Goal: Task Accomplishment & Management: Complete application form

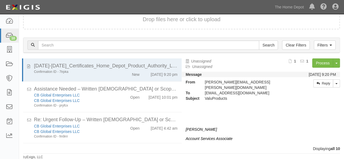
scroll to position [142, 0]
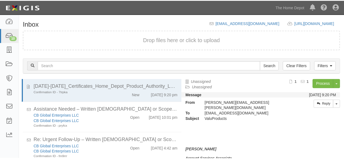
scroll to position [21, 0]
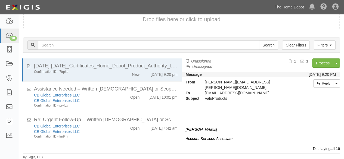
click at [295, 5] on link "The Home Depot" at bounding box center [289, 7] width 35 height 11
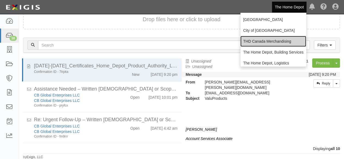
click at [258, 41] on link "THD Canada Merchandising" at bounding box center [274, 41] width 66 height 11
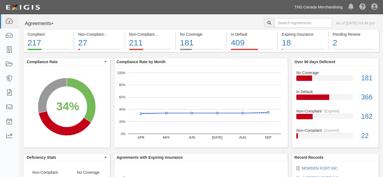
click at [334, 8] on link "THD Canada Merchandising" at bounding box center [318, 7] width 54 height 11
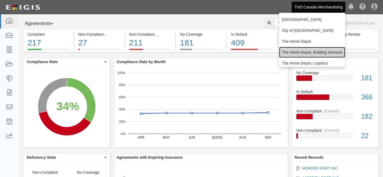
click at [314, 52] on link "The Home Depot, Building Services" at bounding box center [312, 52] width 66 height 11
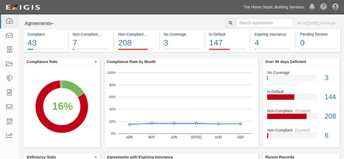
click at [294, 7] on link "The Home Depot, Building Services" at bounding box center [274, 7] width 66 height 11
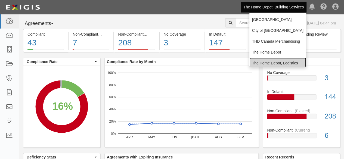
click at [270, 63] on link "The Home Depot, Logistics" at bounding box center [278, 63] width 57 height 11
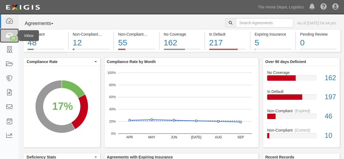
click at [13, 39] on div "15" at bounding box center [13, 38] width 7 height 5
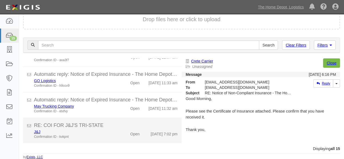
scroll to position [167, 0]
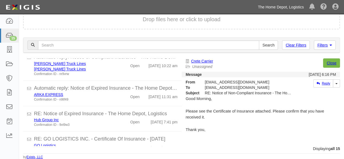
click at [284, 8] on link "The Home Depot, Logistics" at bounding box center [280, 7] width 51 height 11
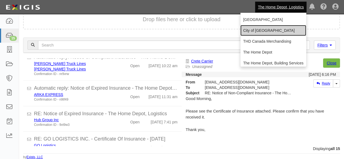
click at [264, 29] on link "City of [GEOGRAPHIC_DATA]" at bounding box center [274, 30] width 66 height 11
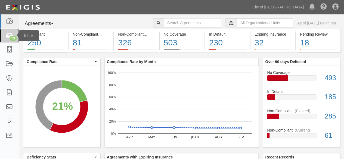
click at [8, 37] on icon at bounding box center [9, 36] width 8 height 6
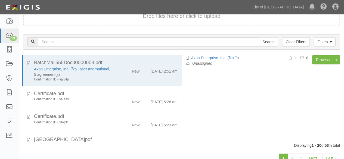
scroll to position [42, 0]
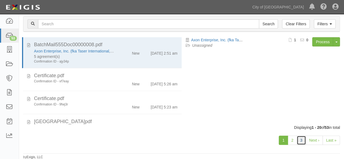
click at [300, 140] on link "3" at bounding box center [301, 140] width 9 height 9
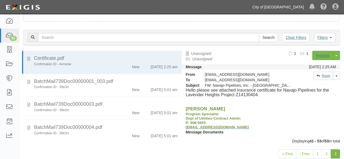
click at [287, 7] on link "City of [GEOGRAPHIC_DATA]" at bounding box center [278, 7] width 57 height 11
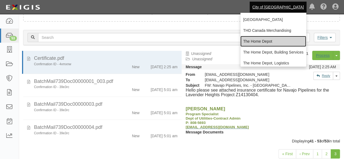
click at [259, 43] on link "The Home Depot" at bounding box center [274, 41] width 66 height 11
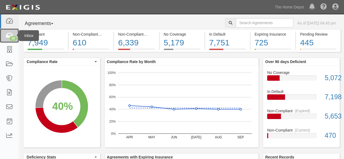
click at [12, 37] on div "10" at bounding box center [13, 38] width 7 height 5
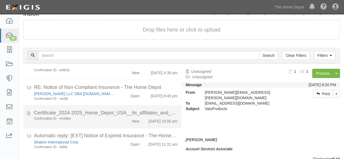
scroll to position [21, 0]
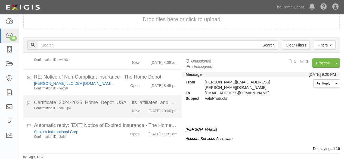
scroll to position [177, 0]
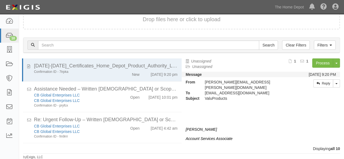
scroll to position [177, 0]
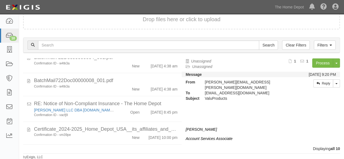
scroll to position [177, 0]
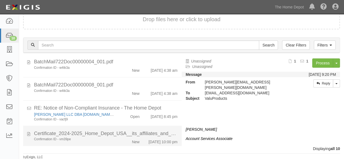
scroll to position [177, 0]
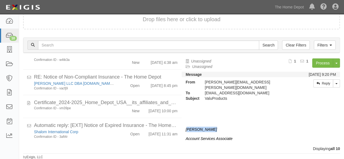
drag, startPoint x: 187, startPoint y: 122, endPoint x: 214, endPoint y: 121, distance: 27.0
click at [214, 121] on div "[PERSON_NAME] Account Services Associate EXIGIS, LLC. | [STREET_ADDRESS] |Direc…" at bounding box center [261, 137] width 151 height 58
drag, startPoint x: 186, startPoint y: 123, endPoint x: 211, endPoint y: 123, distance: 25.1
click at [211, 127] on p "[PERSON_NAME]" at bounding box center [261, 129] width 151 height 5
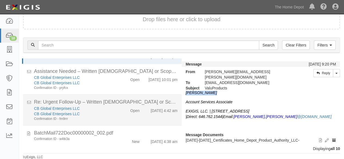
scroll to position [0, 0]
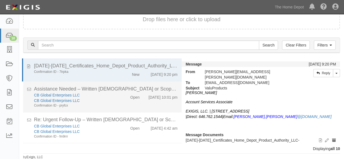
click at [104, 105] on div "Confirmation ID - pryfcx" at bounding box center [74, 105] width 80 height 5
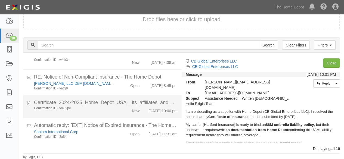
scroll to position [177, 0]
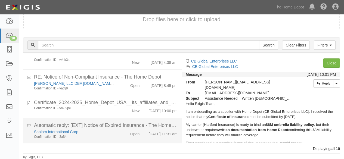
click at [104, 131] on div "Shalom International Corp" at bounding box center [74, 131] width 80 height 5
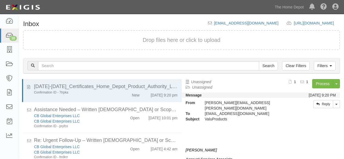
scroll to position [21, 0]
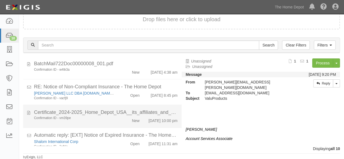
scroll to position [177, 0]
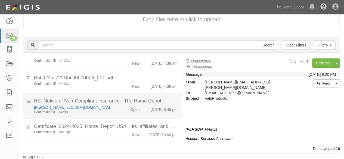
scroll to position [177, 0]
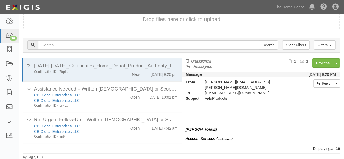
scroll to position [177, 0]
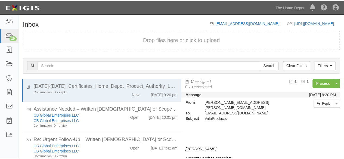
scroll to position [21, 0]
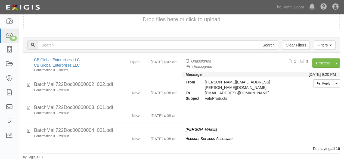
scroll to position [163, 0]
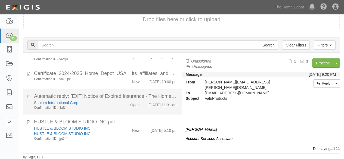
scroll to position [208, 0]
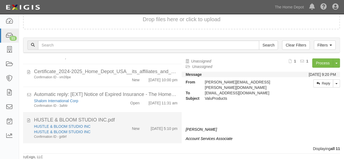
click at [115, 130] on div "HUSTLE & BLOOM STUDIO INC HUSTLE & BLOOM STUDIO INC Confirmation ID - jpt9rf" at bounding box center [74, 132] width 89 height 16
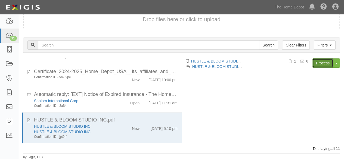
click at [322, 63] on link "Process" at bounding box center [323, 63] width 21 height 9
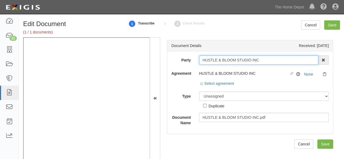
click at [224, 62] on input "HUSTLE & BLOOM STUDIO INC" at bounding box center [259, 60] width 120 height 9
click at [264, 60] on input "HUSTLE & BLOOM STUDIO INC" at bounding box center [259, 60] width 120 height 9
click at [264, 59] on input "HUSTLE & BLOOM STUDIO INC" at bounding box center [259, 60] width 120 height 9
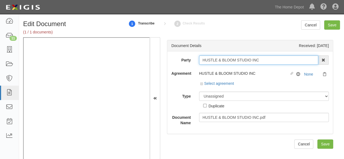
click at [263, 59] on input "HUSTLE & BLOOM STUDIO INC" at bounding box center [259, 60] width 120 height 9
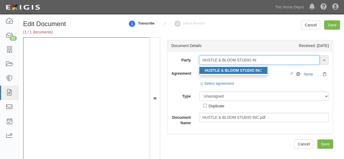
type input "HUSTLE & BLOOM STUDIO IN"
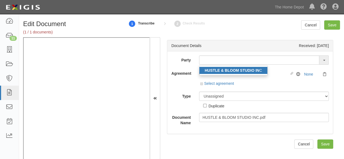
click at [253, 72] on strong "HUSTLE & BLOOM STUDIO IN" at bounding box center [232, 70] width 55 height 4
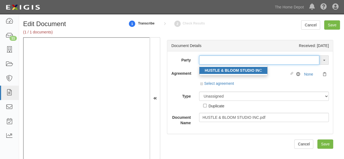
type input "HUSTLE & BLOOM STUDIO INC"
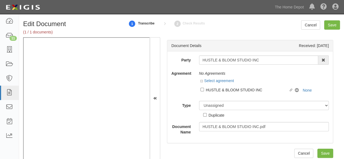
drag, startPoint x: 235, startPoint y: 86, endPoint x: 237, endPoint y: 96, distance: 10.1
click at [235, 87] on div "Linked agreement HUSTLE & BLOOM STUDIO INC Linked agreement No Coverage None" at bounding box center [264, 89] width 130 height 9
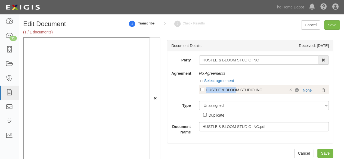
click at [236, 92] on div "HUSTLE & BLOOM STUDIO INC" at bounding box center [247, 90] width 83 height 6
click at [204, 92] on input "Linked agreement HUSTLE & BLOOM STUDIO INC Linked agreement" at bounding box center [203, 90] width 4 height 4
checkbox input "true"
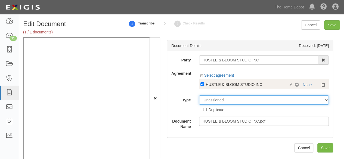
drag, startPoint x: 225, startPoint y: 100, endPoint x: 224, endPoint y: 97, distance: 3.7
click at [225, 100] on select "Unassigned Binder Cancellation Notice Certificate Contract Endorsement Insuranc…" at bounding box center [264, 100] width 130 height 9
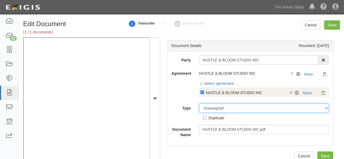
select select "CertificateDetail"
click at [199, 104] on select "Unassigned Binder Cancellation Notice Certificate Contract Endorsement Insuranc…" at bounding box center [264, 108] width 130 height 9
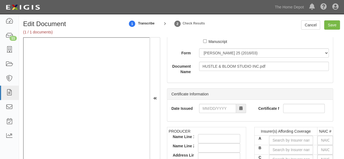
scroll to position [54, 0]
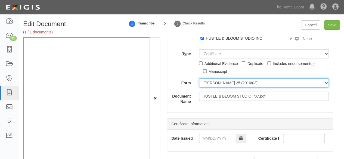
drag, startPoint x: 210, startPoint y: 81, endPoint x: 210, endPoint y: 85, distance: 4.1
click at [210, 81] on select "ACORD 25 (2016/03) ACORD 101 ACORD 855 NY (2014/05) General" at bounding box center [264, 82] width 130 height 9
select select "GeneralFormDetail"
click at [199, 78] on select "ACORD 25 (2016/03) ACORD 101 ACORD 855 NY (2014/05) General" at bounding box center [264, 82] width 130 height 9
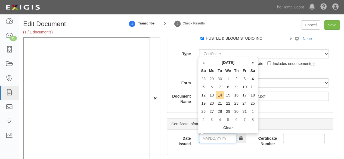
click at [216, 138] on input "Date Issued" at bounding box center [217, 138] width 37 height 9
click at [219, 95] on td "14" at bounding box center [220, 95] width 8 height 8
type input "10/14/2025"
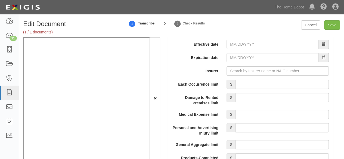
scroll to position [490, 0]
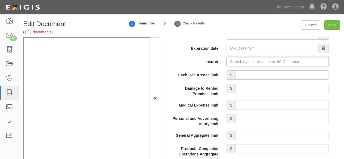
click at [234, 59] on input "Insurer" at bounding box center [278, 61] width 102 height 9
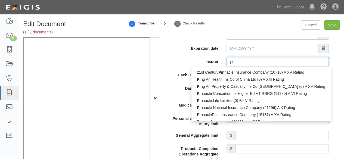
type input "pin"
type input "ping An Health Ins Co of China Ltd (0) A XIII Rating"
type input "ping"
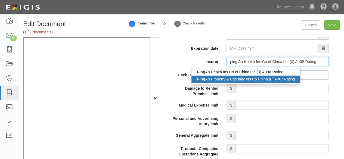
click at [212, 78] on div "Ping An Property & Casualty Ins Co China (0) A XV Rating" at bounding box center [246, 79] width 109 height 7
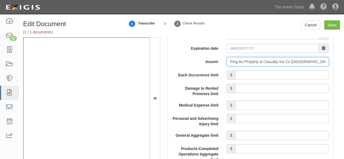
type input "Ping An Property & Casualty Ins Co China (0) A XV Rating"
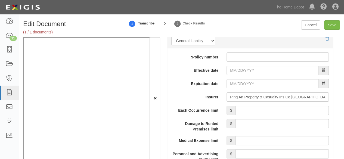
scroll to position [436, 0]
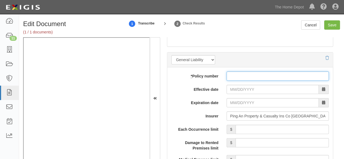
click at [233, 72] on input "* Policy number" at bounding box center [278, 76] width 102 height 9
paste input "10579006800115269974"
type input "10579006800115269974"
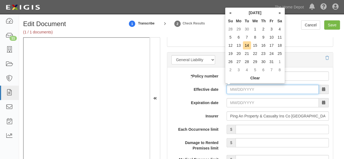
click at [234, 87] on input "Effective date" at bounding box center [273, 89] width 92 height 9
click at [265, 54] on td "23" at bounding box center [264, 54] width 8 height 8
type input "10/23/2025"
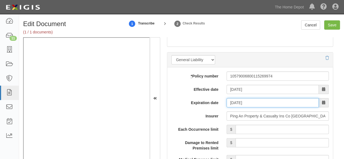
click at [233, 105] on input "10/23/2026" at bounding box center [273, 102] width 92 height 9
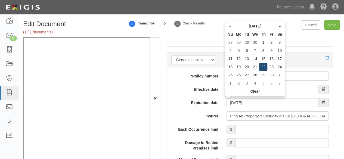
click at [263, 67] on td "22" at bounding box center [264, 67] width 8 height 8
type input "10/22/2026"
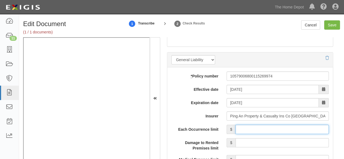
drag, startPoint x: 273, startPoint y: 129, endPoint x: 274, endPoint y: 124, distance: 5.2
click at [273, 129] on input "Each Occurrence limit" at bounding box center [282, 129] width 93 height 9
type input "8,000,000"
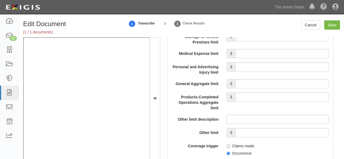
scroll to position [545, 0]
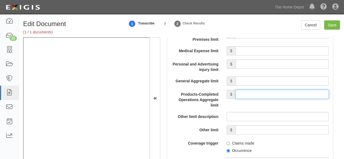
click at [264, 92] on input "Products-Completed Operations Aggregate limit" at bounding box center [282, 94] width 93 height 9
type input "8,000,000"
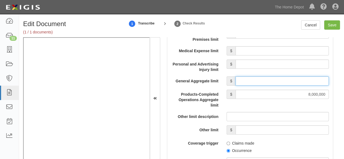
click at [263, 78] on input "General Aggregate limit" at bounding box center [282, 81] width 93 height 9
type input "8,000,000"
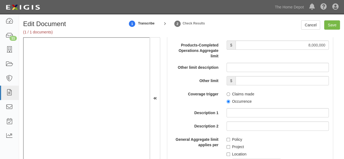
scroll to position [599, 0]
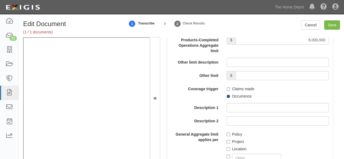
click at [228, 95] on input "Occurrence" at bounding box center [229, 97] width 4 height 4
radio input "true"
click at [228, 134] on input "Policy" at bounding box center [229, 135] width 4 height 4
checkbox input "true"
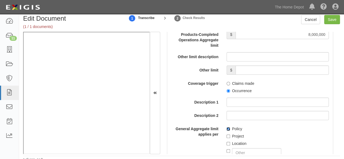
scroll to position [8, 0]
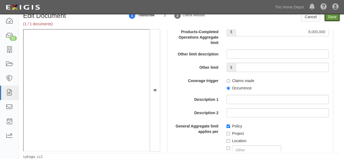
click at [331, 17] on input "Save" at bounding box center [333, 16] width 16 height 9
type input "8000000"
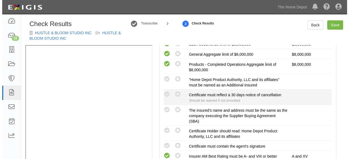
scroll to position [136, 0]
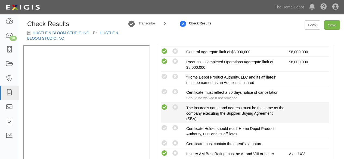
click at [165, 105] on icon at bounding box center [164, 107] width 7 height 7
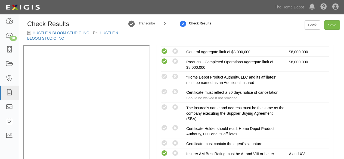
radio input "true"
click at [166, 140] on icon at bounding box center [164, 143] width 7 height 7
radio input "true"
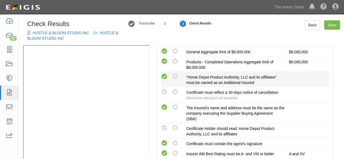
click at [166, 76] on icon at bounding box center [164, 77] width 7 height 7
radio input "true"
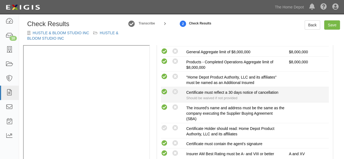
click at [165, 91] on icon at bounding box center [164, 92] width 7 height 7
radio input "true"
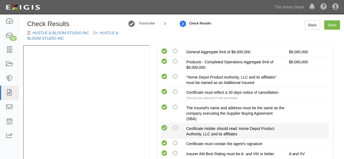
click at [166, 129] on icon at bounding box center [164, 128] width 7 height 7
radio input "true"
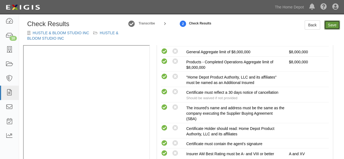
click at [332, 28] on link "Save" at bounding box center [333, 24] width 16 height 9
radio input "true"
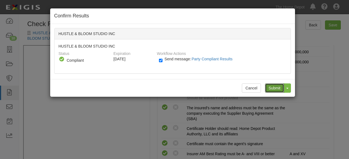
drag, startPoint x: 271, startPoint y: 88, endPoint x: 242, endPoint y: 59, distance: 41.2
click at [271, 86] on input "Submit" at bounding box center [274, 88] width 19 height 9
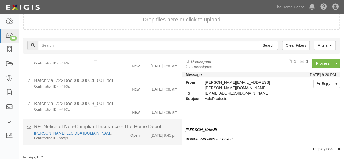
scroll to position [177, 0]
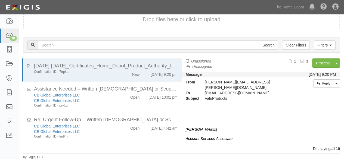
scroll to position [177, 0]
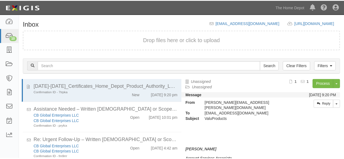
scroll to position [21, 0]
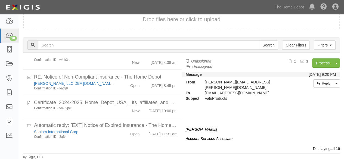
scroll to position [177, 0]
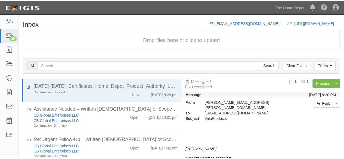
scroll to position [21, 0]
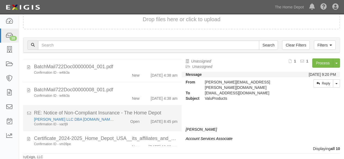
scroll to position [177, 0]
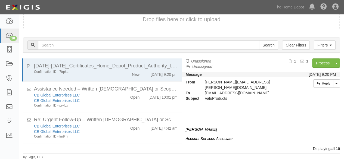
scroll to position [177, 0]
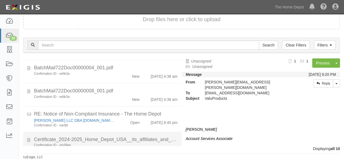
scroll to position [177, 0]
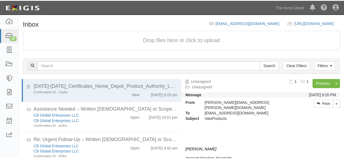
scroll to position [21, 0]
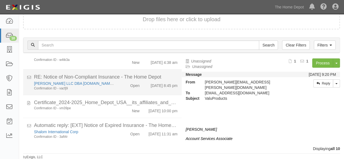
scroll to position [177, 0]
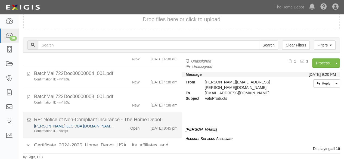
scroll to position [177, 0]
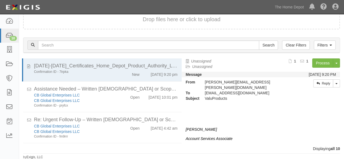
scroll to position [177, 0]
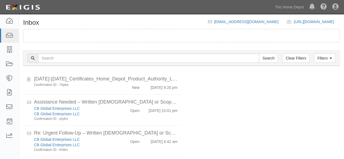
scroll to position [21, 0]
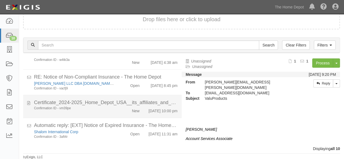
scroll to position [177, 0]
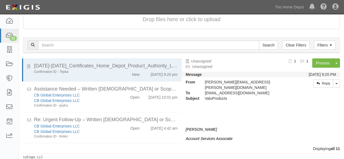
scroll to position [208, 0]
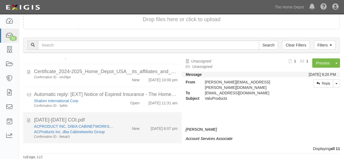
click at [126, 135] on div "ACPRODUCT INC. D/B/A CABINETWORKS GROUP ACProducts Inc. dba Cabinetworks Group …" at bounding box center [106, 132] width 152 height 16
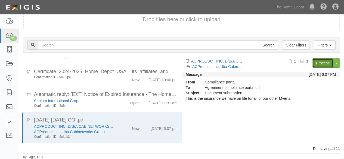
click at [324, 63] on link "Process" at bounding box center [323, 63] width 21 height 9
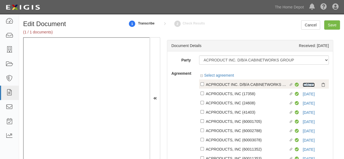
click at [310, 84] on link "10/31/25" at bounding box center [309, 85] width 12 height 4
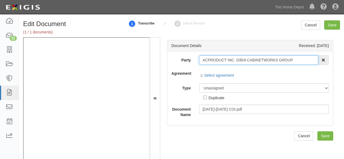
click at [300, 60] on input "ACPRODUCT INC. D/B/A CABINETWORKS GROUP" at bounding box center [259, 60] width 120 height 9
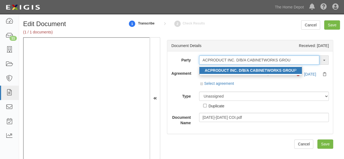
type input "ACPRODUCT INC. D/B/A CABINETWORKS GROU"
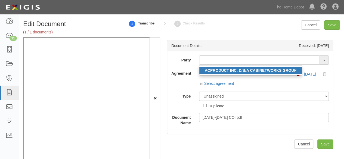
click at [283, 72] on strong "ACPRODUCT INC. D/B/A CABINETWORKS GROU" at bounding box center [249, 70] width 89 height 4
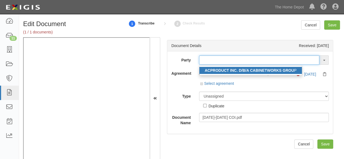
type input "ACPRODUCT INC. D/B/A CABINETWORKS GROUP"
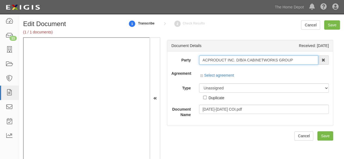
click at [261, 62] on input "ACPRODUCT INC. D/B/A CABINETWORKS GROUP" at bounding box center [259, 60] width 120 height 9
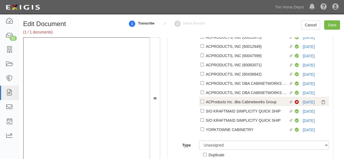
scroll to position [178, 0]
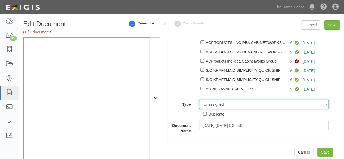
drag, startPoint x: 211, startPoint y: 108, endPoint x: 211, endPoint y: 101, distance: 6.5
click at [211, 106] on select "Unassigned Binder Cancellation Notice Certificate Contract Endorsement Insuranc…" at bounding box center [264, 104] width 130 height 9
select select "OtherDetail"
click at [199, 100] on select "Unassigned Binder Cancellation Notice Certificate Contract Endorsement Insuranc…" at bounding box center [264, 104] width 130 height 9
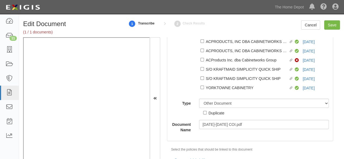
click at [213, 115] on div "Duplicate" at bounding box center [217, 113] width 16 height 6
click at [207, 115] on input "Duplicate" at bounding box center [205, 113] width 4 height 4
checkbox input "true"
drag, startPoint x: 331, startPoint y: 28, endPoint x: 321, endPoint y: 24, distance: 10.6
click at [331, 27] on input "Save" at bounding box center [333, 24] width 16 height 9
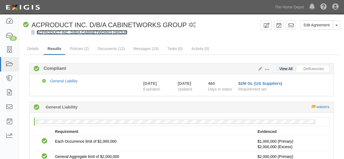
click at [69, 33] on link "ACPRODUCT INC. D/B/A CABINETWORKS GROUP" at bounding box center [82, 32] width 91 height 4
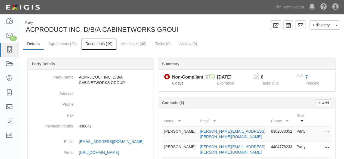
click at [94, 43] on link "Documents (19)" at bounding box center [98, 44] width 35 height 12
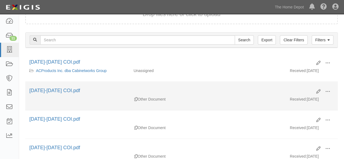
scroll to position [54, 0]
click at [327, 90] on span at bounding box center [328, 91] width 5 height 5
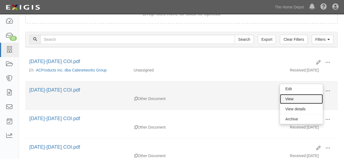
click at [309, 98] on link "View" at bounding box center [301, 99] width 43 height 10
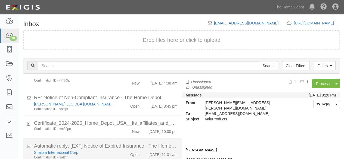
scroll to position [21, 0]
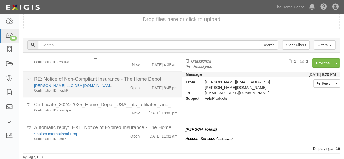
scroll to position [177, 0]
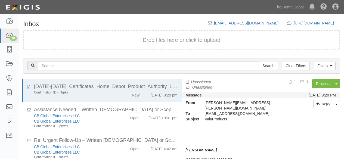
scroll to position [21, 0]
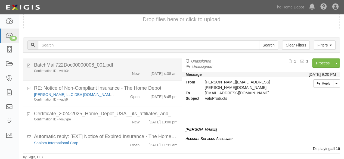
scroll to position [177, 0]
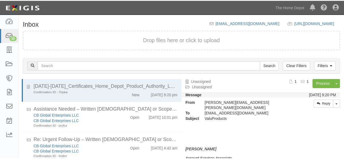
scroll to position [21, 0]
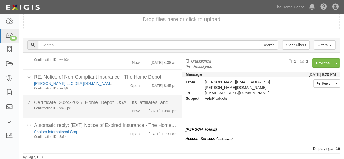
scroll to position [177, 0]
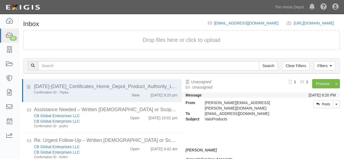
scroll to position [21, 0]
